Goal: Transaction & Acquisition: Purchase product/service

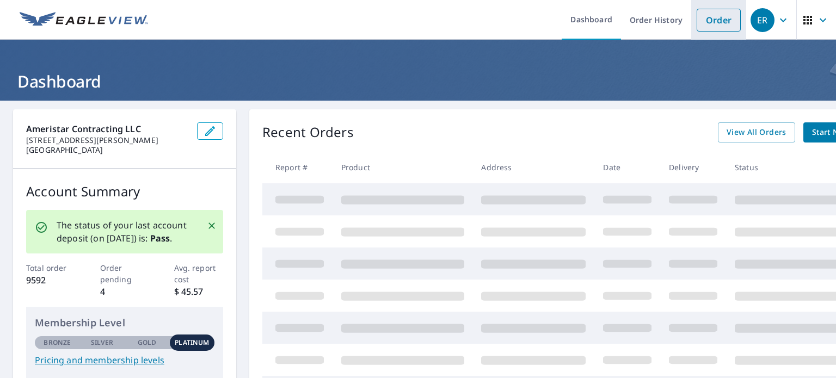
click at [716, 23] on link "Order" at bounding box center [719, 20] width 44 height 23
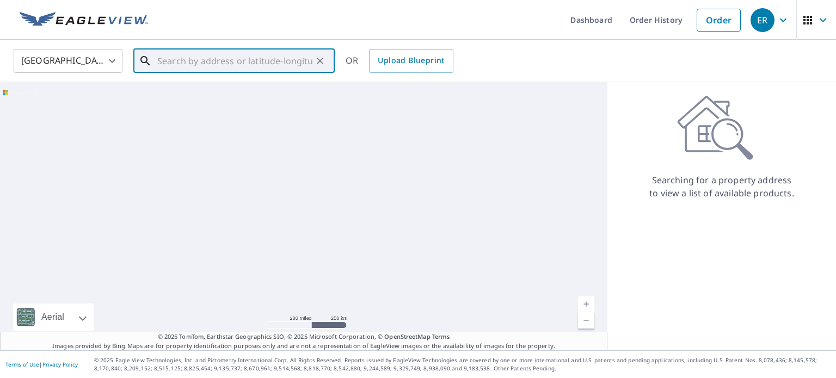
click at [244, 59] on input "text" at bounding box center [234, 61] width 155 height 30
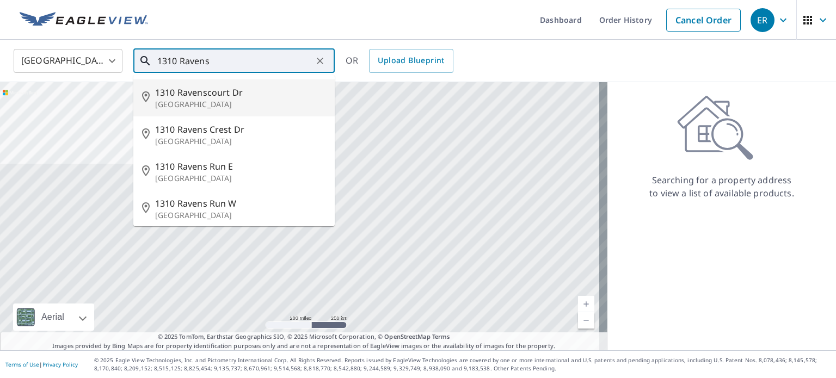
click at [226, 96] on span "1310 Ravenscourt Dr" at bounding box center [240, 92] width 171 height 13
type input "[STREET_ADDRESS]"
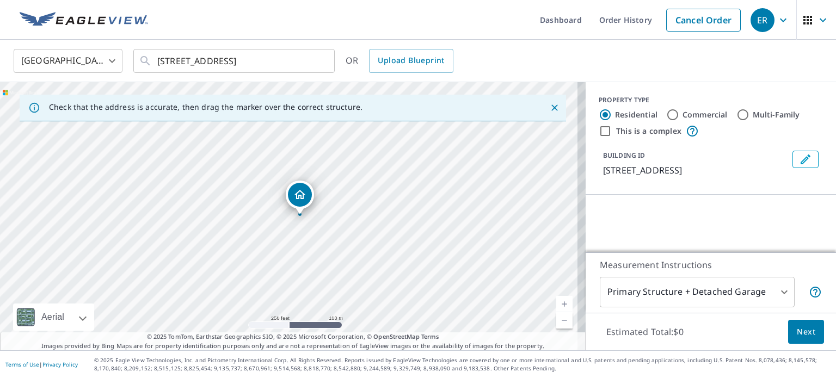
click at [761, 150] on div "BUILDING ID [STREET_ADDRESS]" at bounding box center [711, 163] width 224 height 35
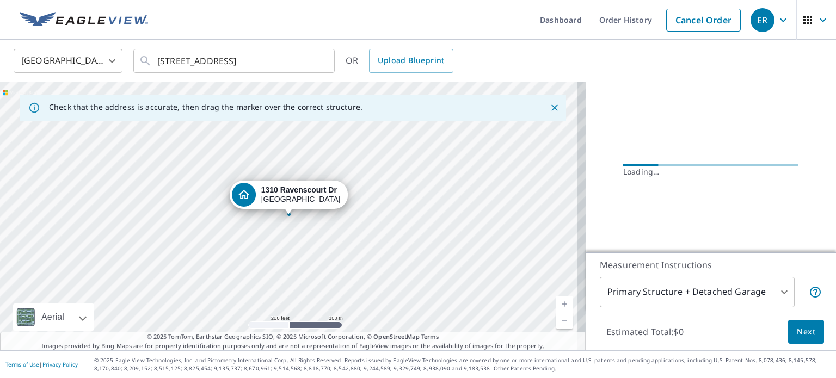
scroll to position [115, 0]
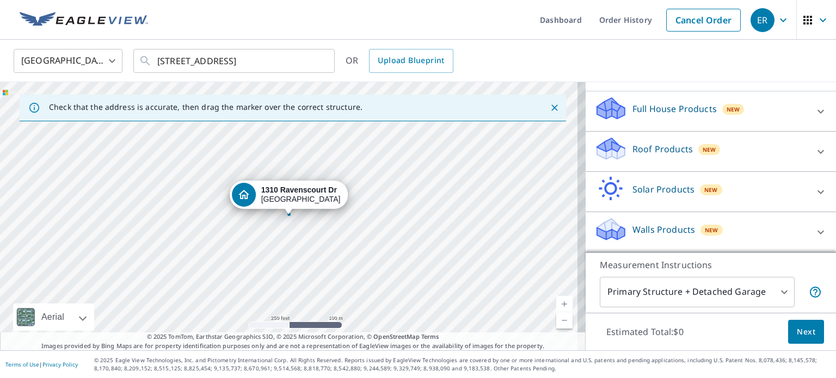
click at [662, 149] on p "Roof Products" at bounding box center [663, 149] width 60 height 13
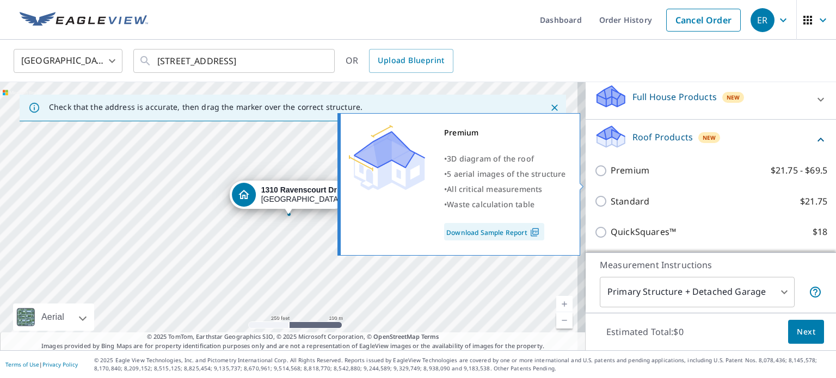
click at [630, 178] on p "Premium" at bounding box center [630, 171] width 39 height 14
click at [611, 178] on input "Premium $21.75 - $69.5" at bounding box center [603, 170] width 16 height 13
checkbox input "true"
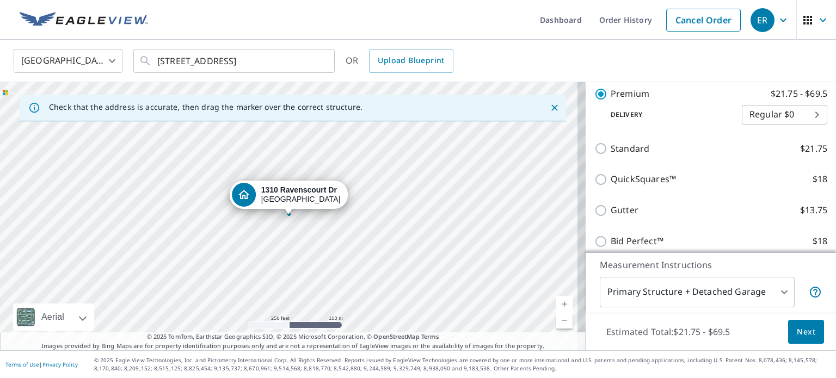
scroll to position [275, 0]
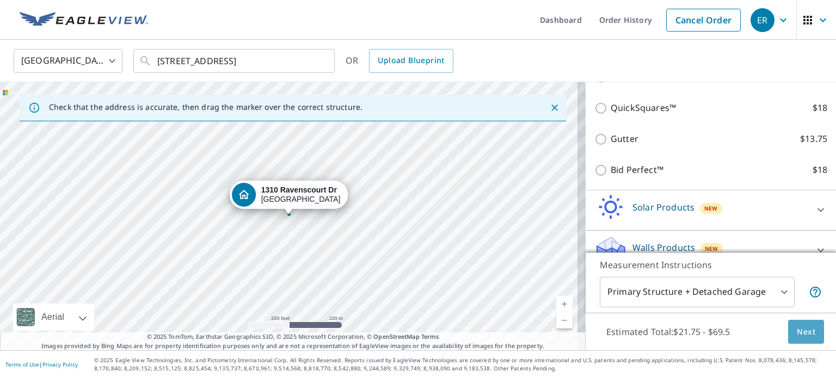
click at [800, 330] on span "Next" at bounding box center [806, 333] width 19 height 14
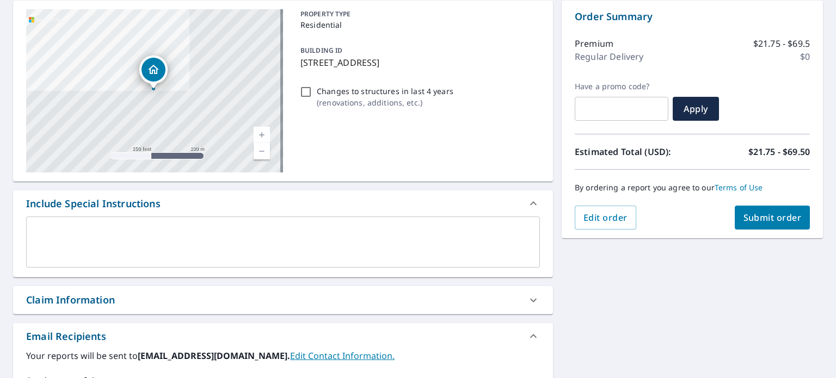
scroll to position [163, 0]
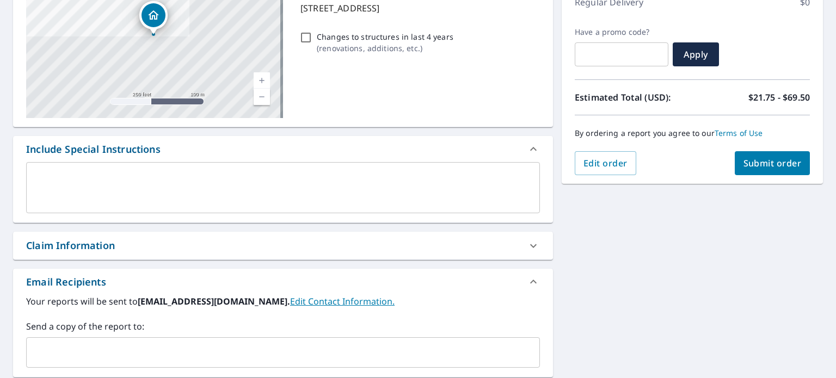
click at [363, 347] on input "text" at bounding box center [275, 353] width 488 height 21
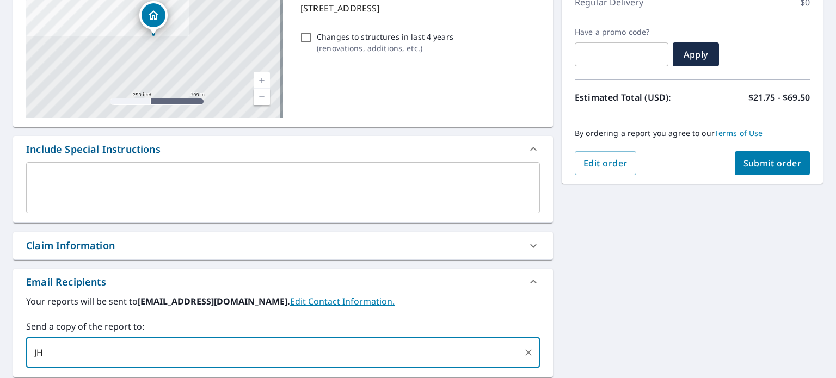
type input "J"
type input "[PERSON_NAME][EMAIL_ADDRESS][DOMAIN_NAME]"
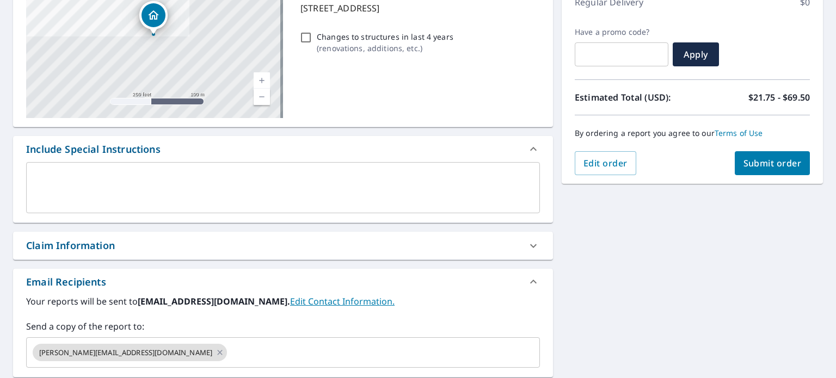
scroll to position [306, 0]
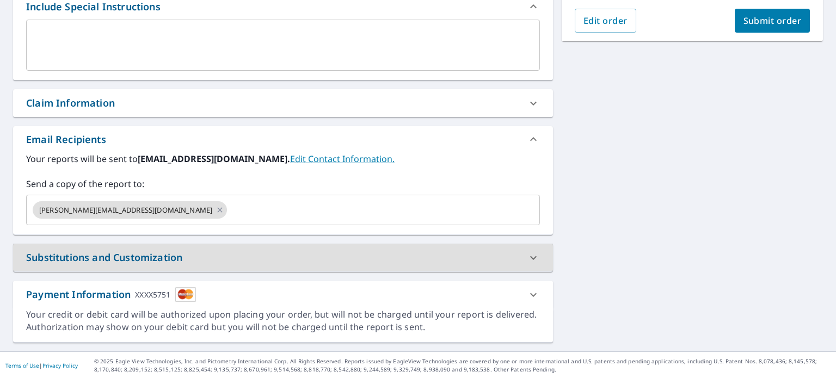
click at [145, 107] on div "Claim Information" at bounding box center [273, 103] width 494 height 15
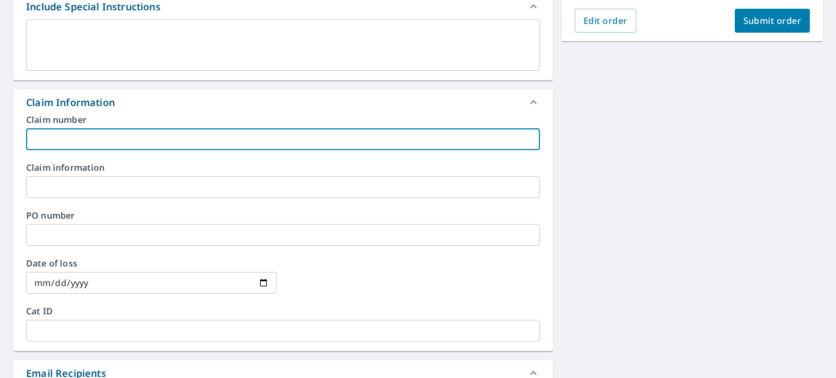
drag, startPoint x: 124, startPoint y: 138, endPoint x: 120, endPoint y: 132, distance: 7.1
click at [123, 137] on input "text" at bounding box center [283, 140] width 514 height 22
type input "JH"
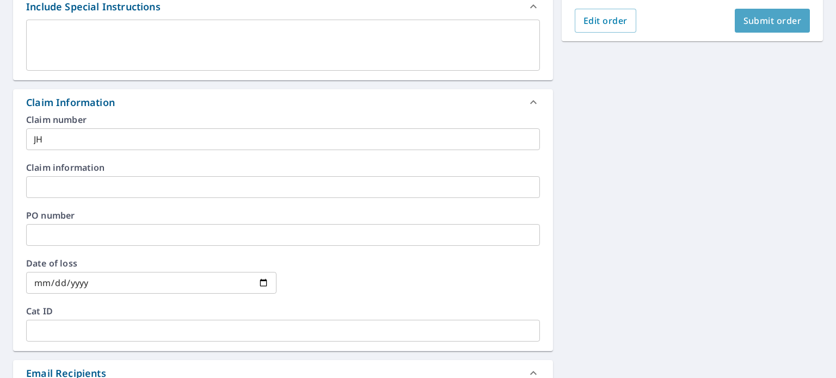
click at [759, 19] on span "Submit order" at bounding box center [773, 21] width 58 height 12
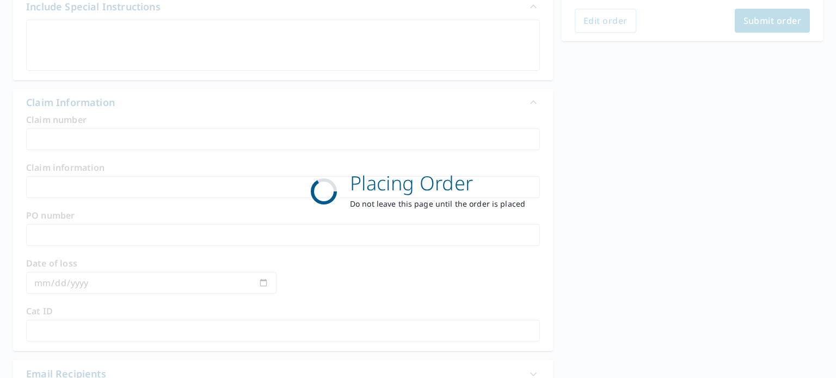
scroll to position [261, 0]
